Goal: Task Accomplishment & Management: Use online tool/utility

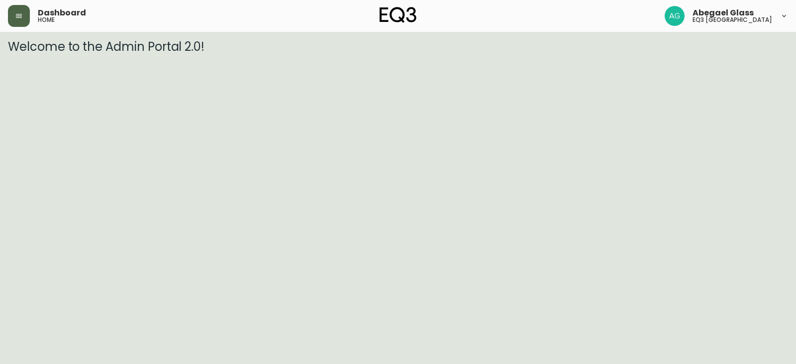
click at [17, 6] on button "button" at bounding box center [19, 16] width 22 height 22
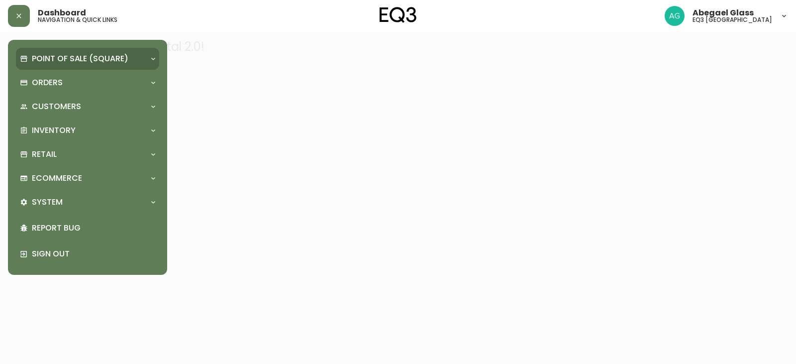
click at [30, 63] on div "Point of Sale (Square)" at bounding box center [82, 58] width 125 height 11
